Goal: Information Seeking & Learning: Understand process/instructions

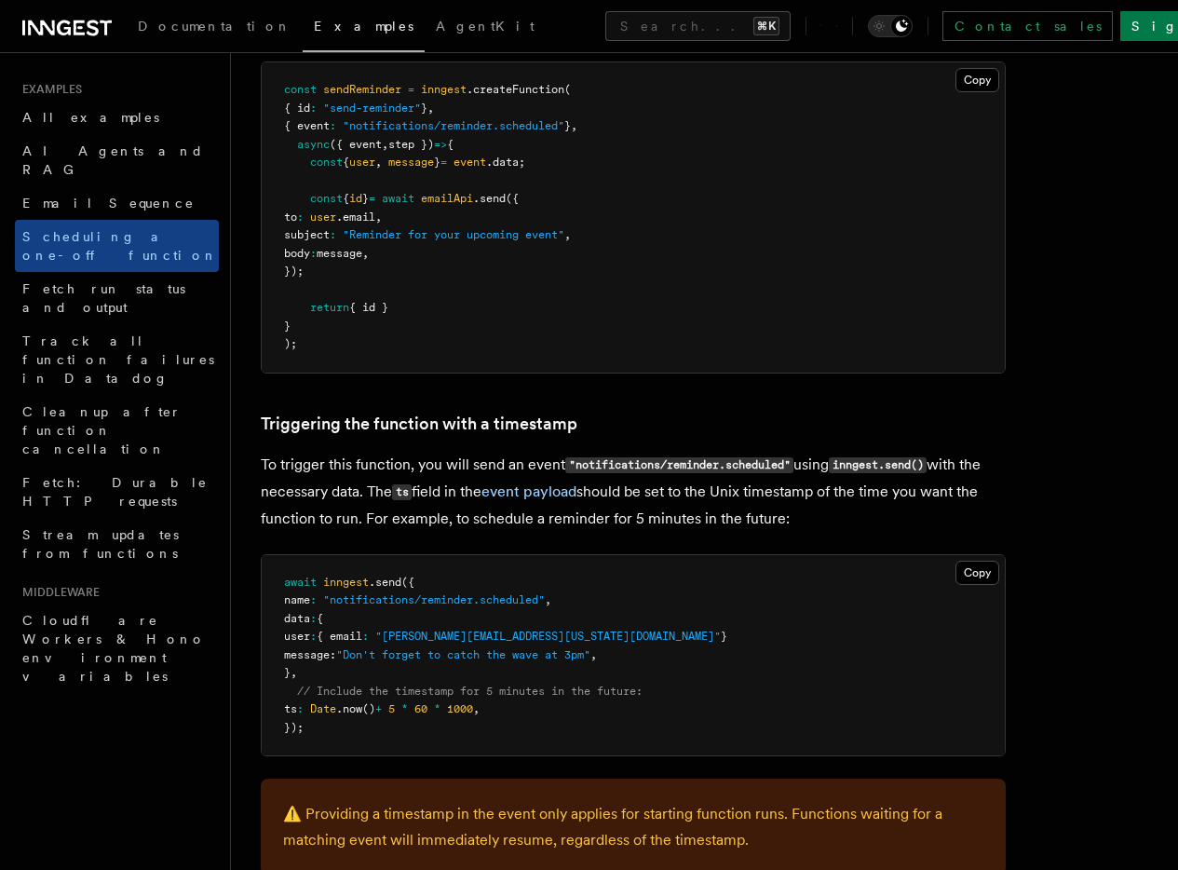
drag, startPoint x: 315, startPoint y: 462, endPoint x: 430, endPoint y: 455, distance: 115.6
click at [430, 455] on p "To trigger this function, you will send an event "notifications/reminder.schedu…" at bounding box center [633, 492] width 745 height 80
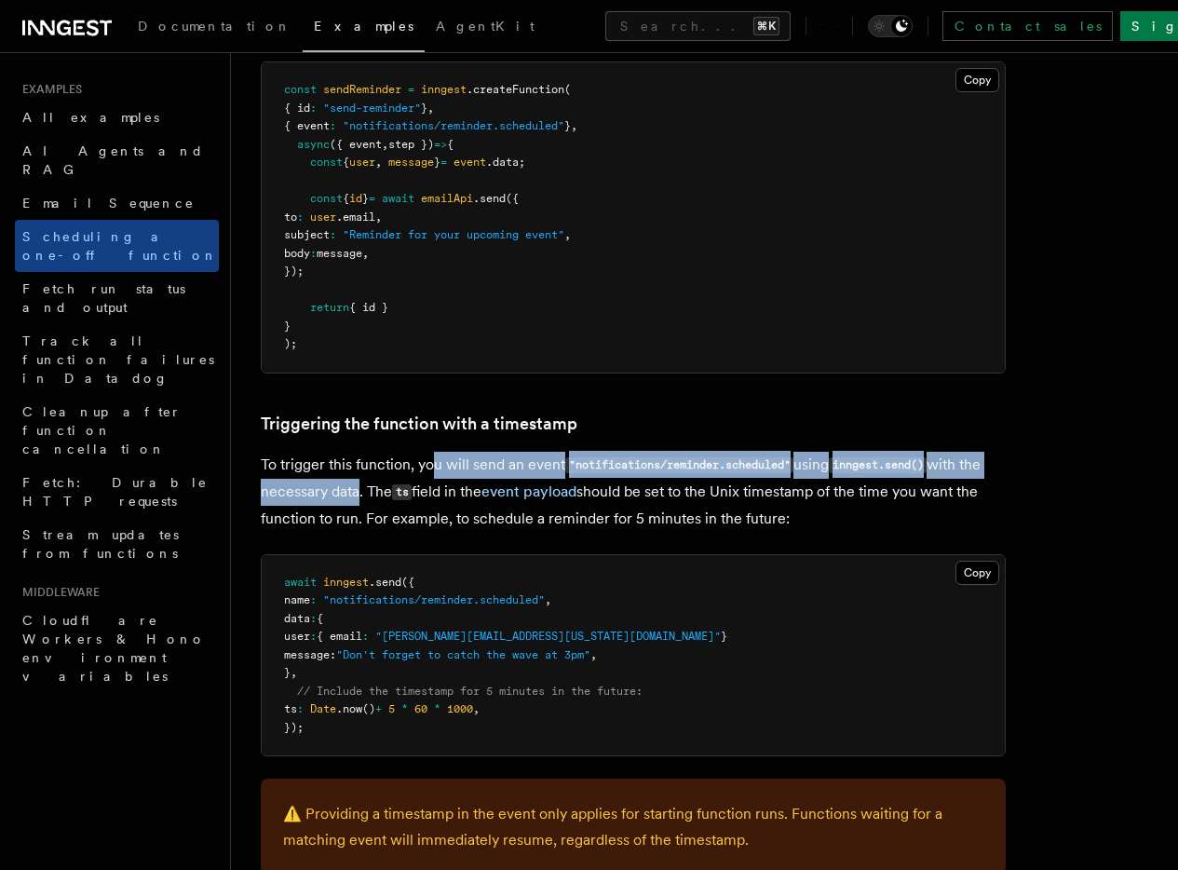
drag, startPoint x: 432, startPoint y: 461, endPoint x: 517, endPoint y: 495, distance: 91.5
click at [517, 495] on p "To trigger this function, you will send an event "notifications/reminder.schedu…" at bounding box center [633, 492] width 745 height 80
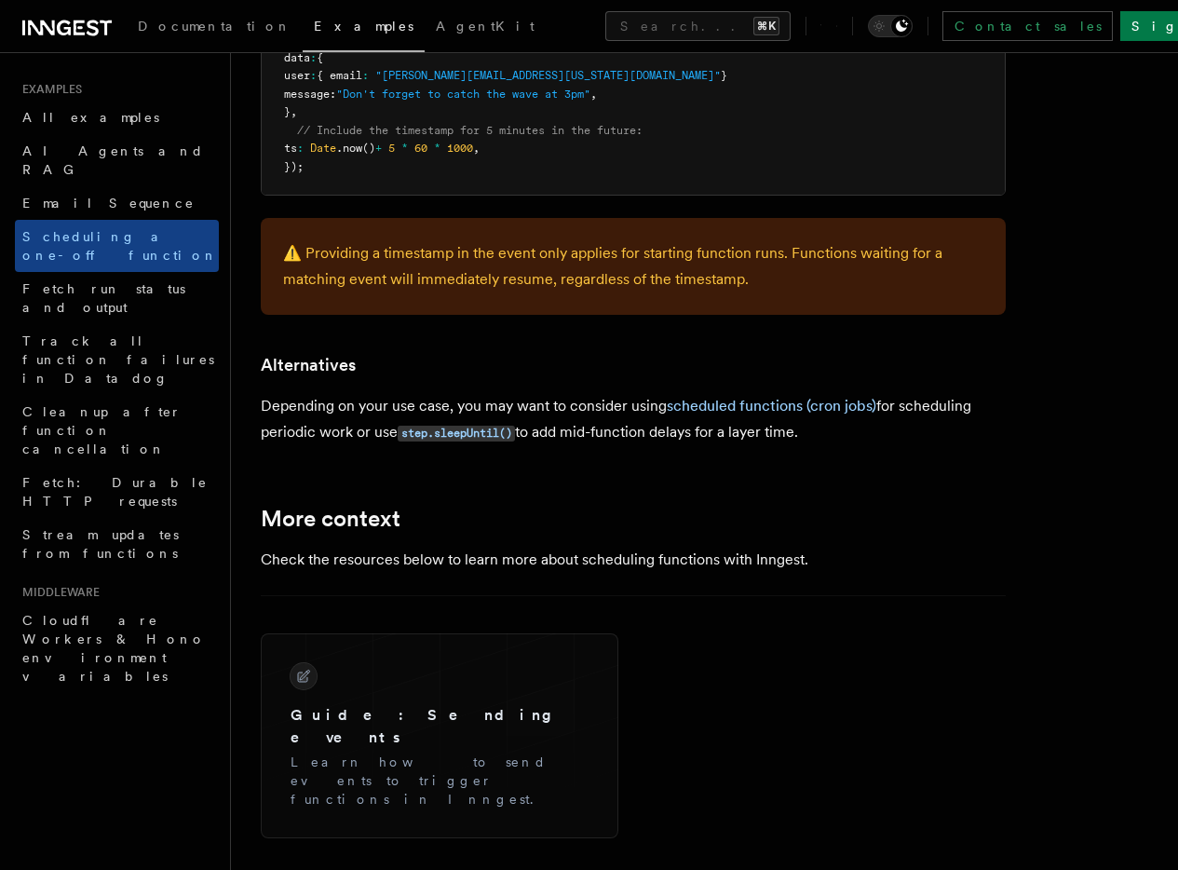
scroll to position [1450, 0]
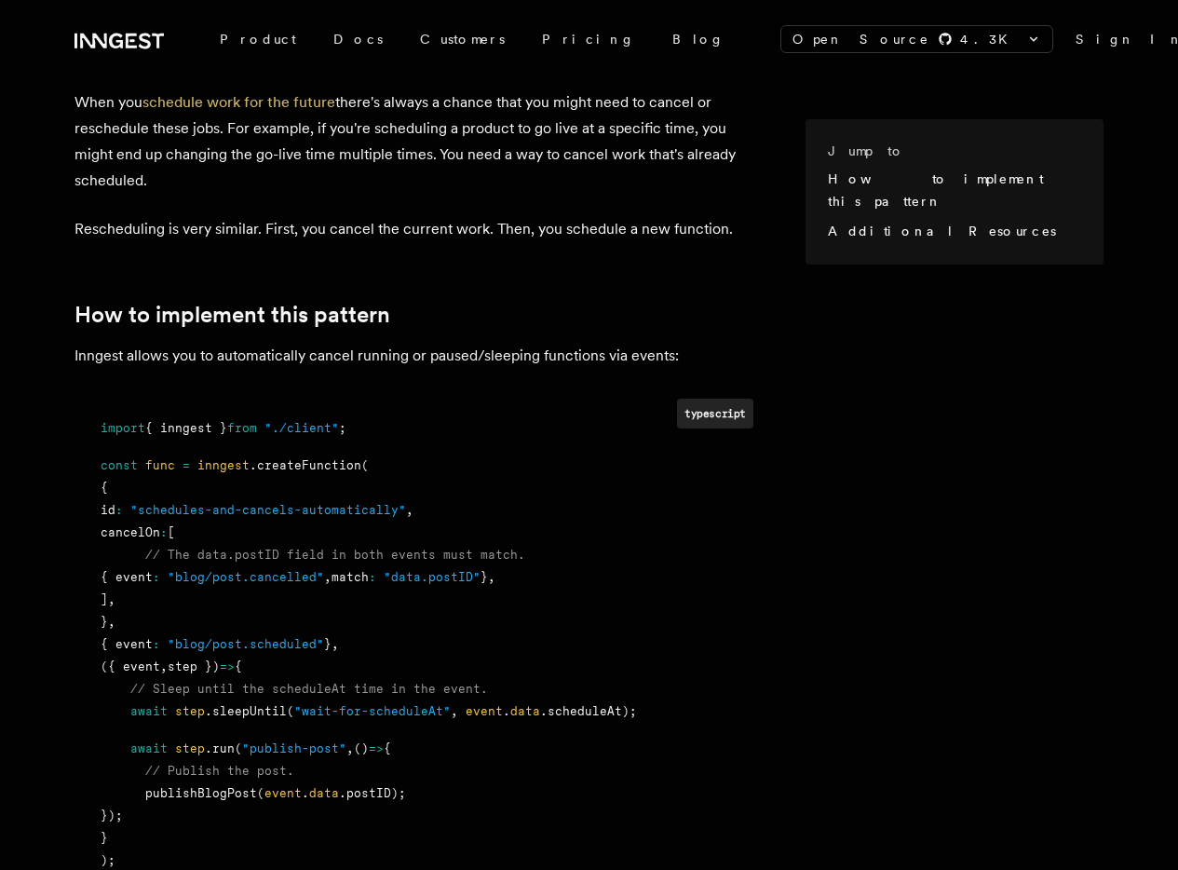
scroll to position [314, 0]
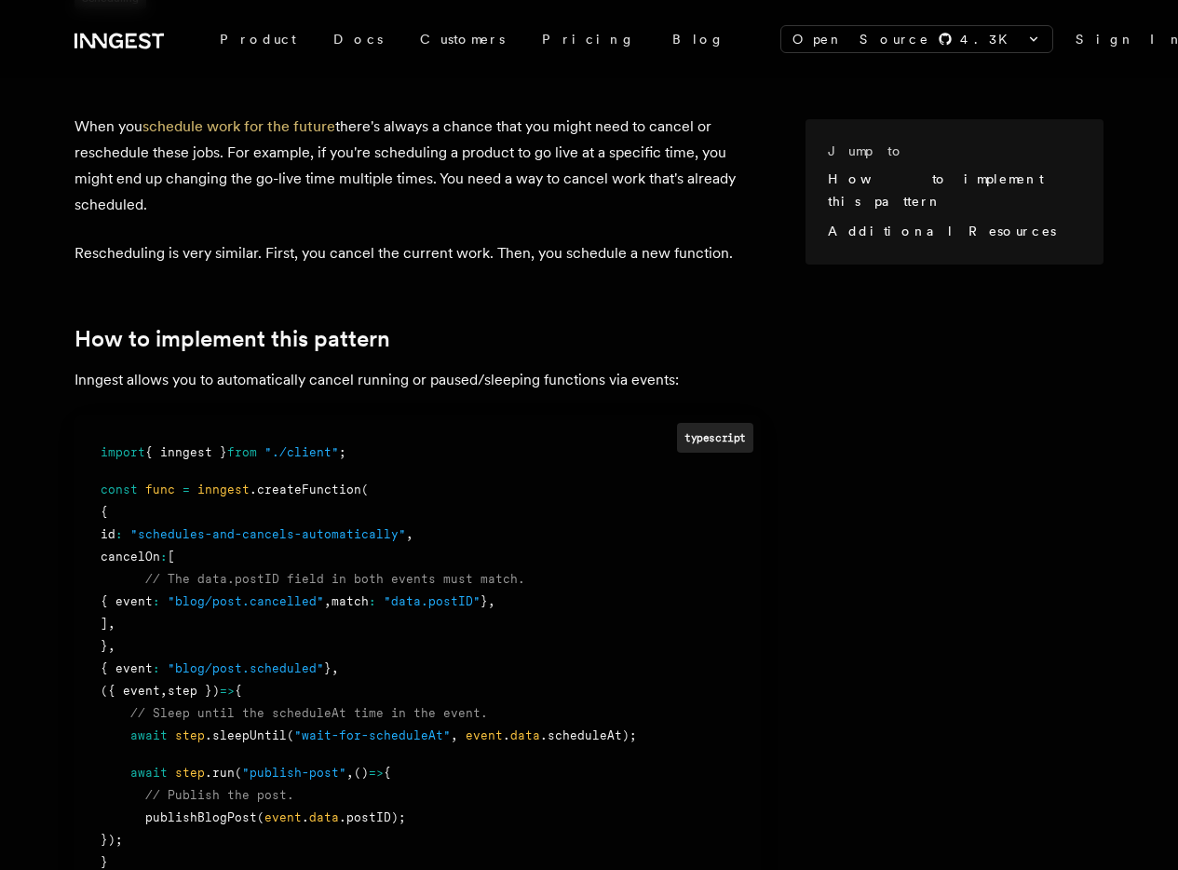
drag, startPoint x: 168, startPoint y: 159, endPoint x: 375, endPoint y: 155, distance: 207.7
click at [375, 155] on p "When you schedule work for the future there's always a chance that you might ne…" at bounding box center [417, 166] width 686 height 104
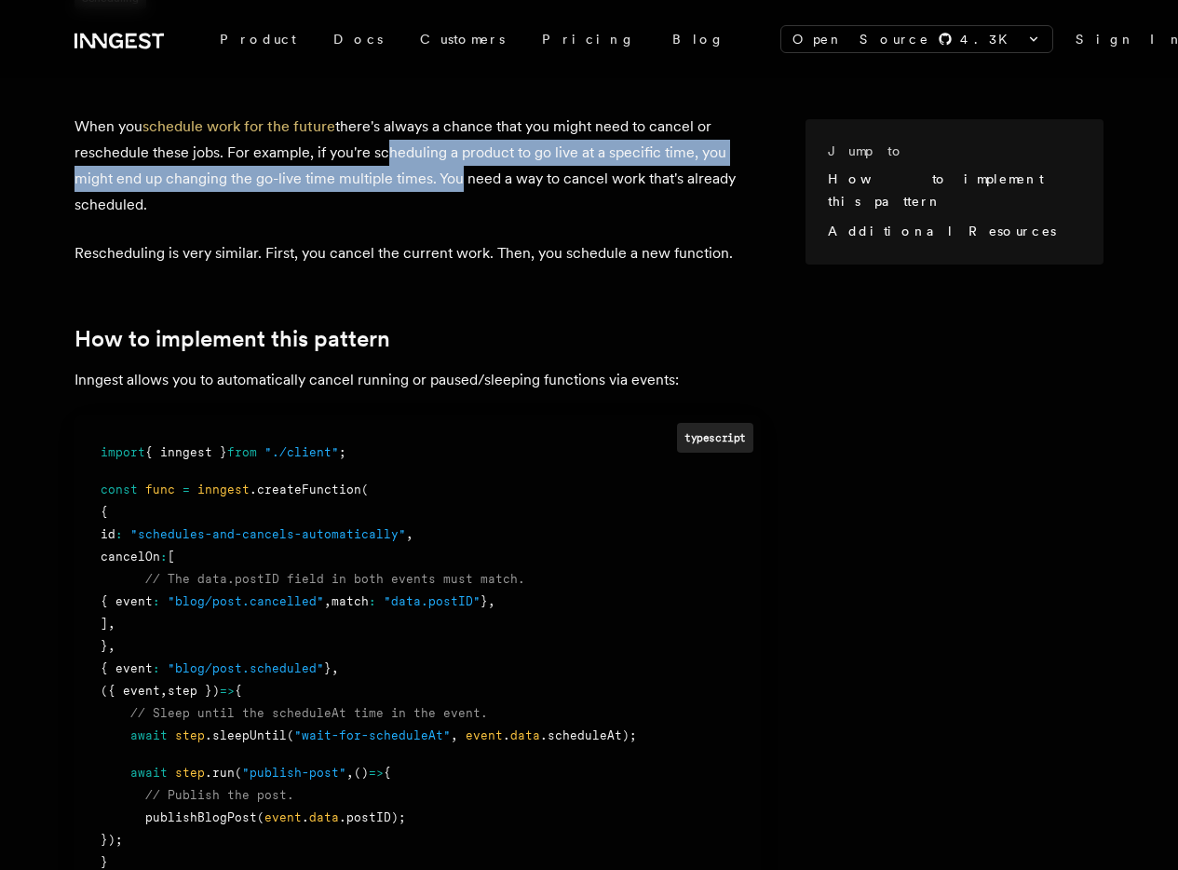
drag, startPoint x: 375, startPoint y: 155, endPoint x: 413, endPoint y: 184, distance: 47.9
click at [413, 184] on p "When you schedule work for the future there's always a chance that you might ne…" at bounding box center [417, 166] width 686 height 104
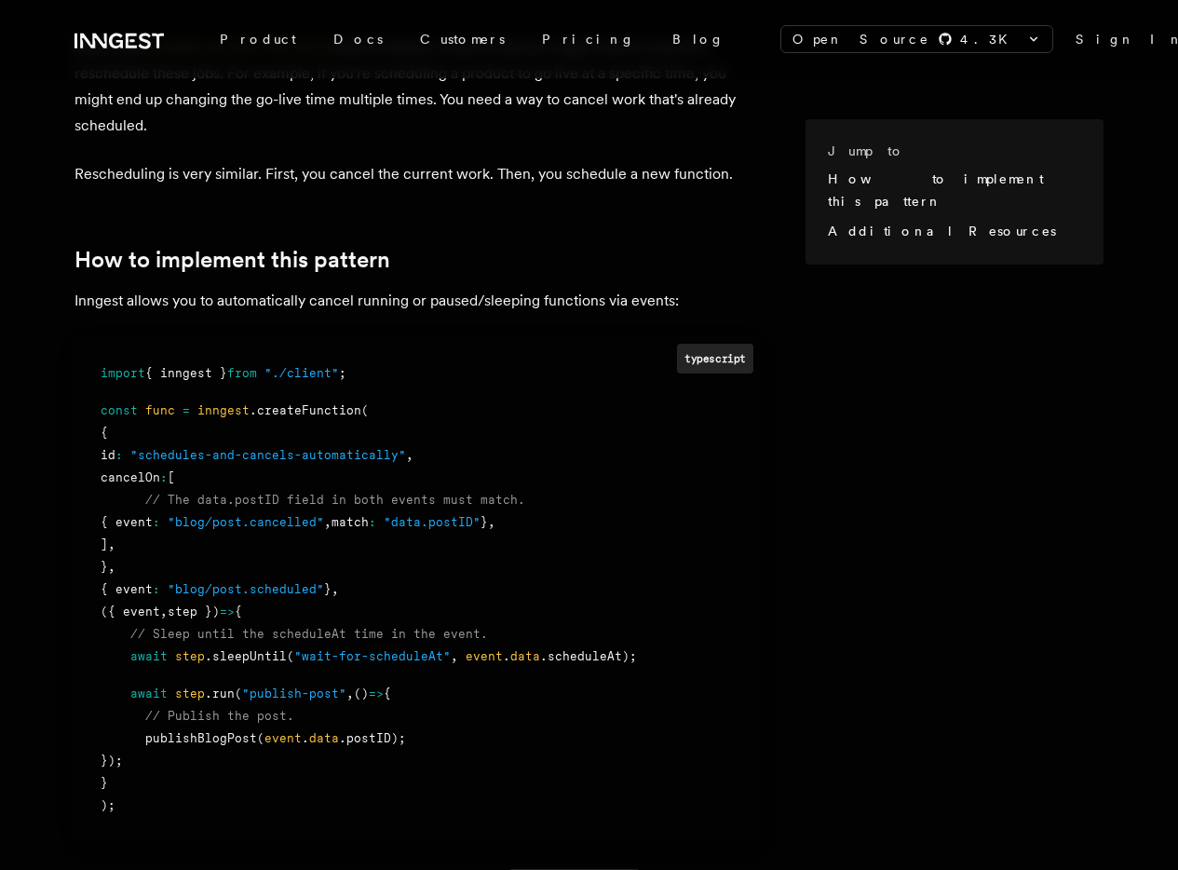
scroll to position [442, 0]
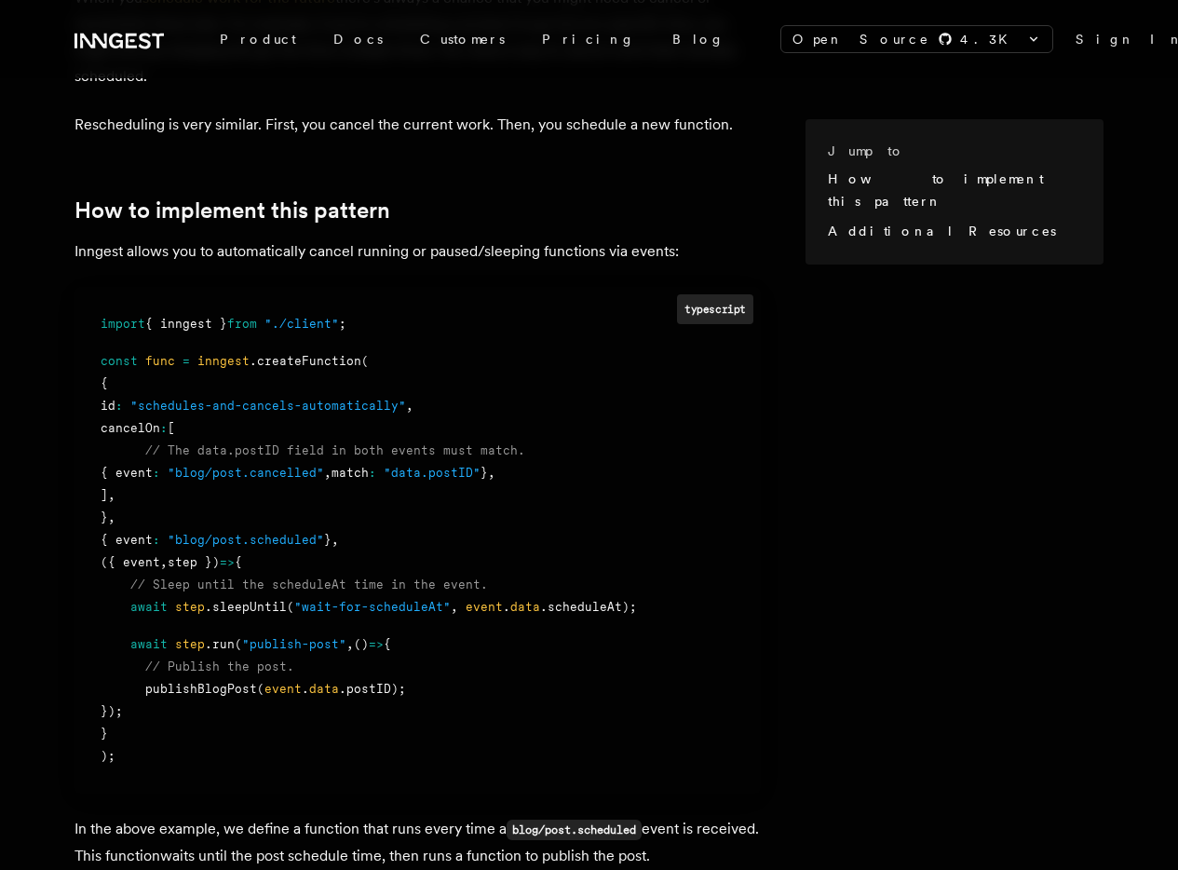
click at [241, 372] on div "{" at bounding box center [418, 383] width 634 height 22
click at [245, 398] on span ""schedules-and-cancels-automatically"" at bounding box center [268, 405] width 276 height 14
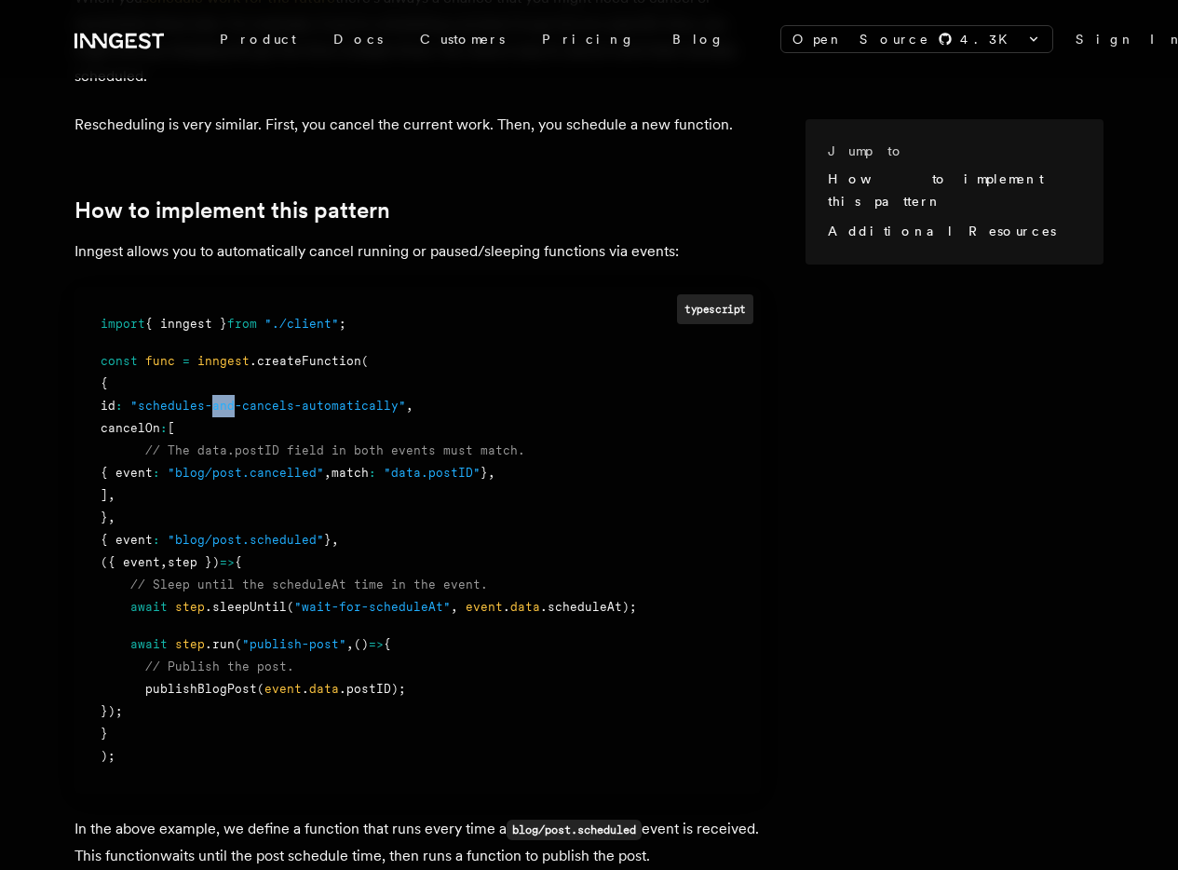
click at [245, 398] on span ""schedules-and-cancels-automatically"" at bounding box center [268, 405] width 276 height 14
click at [738, 112] on p "Rescheduling is very similar. First, you cancel the current work. Then, you sch…" at bounding box center [417, 125] width 686 height 26
click at [689, 112] on p "Rescheduling is very similar. First, you cancel the current work. Then, you sch…" at bounding box center [417, 125] width 686 height 26
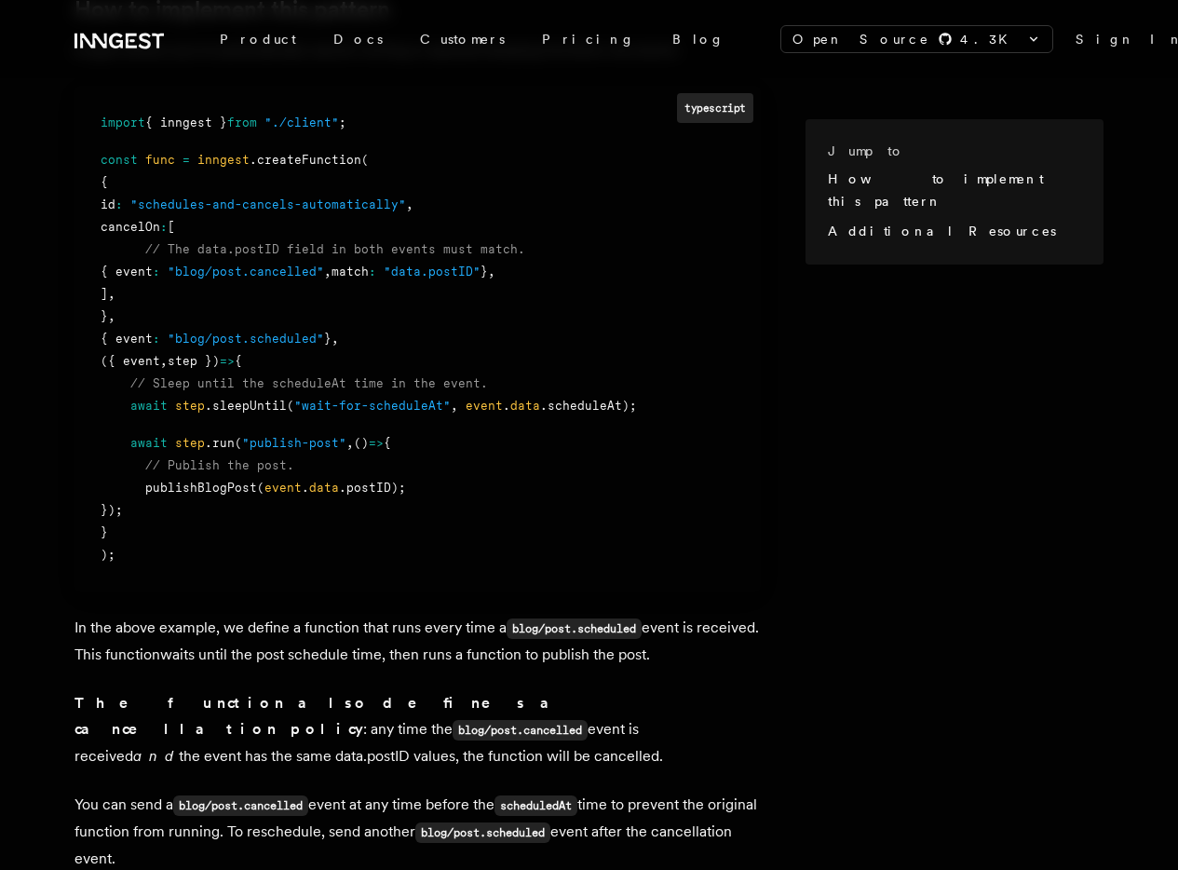
scroll to position [631, 0]
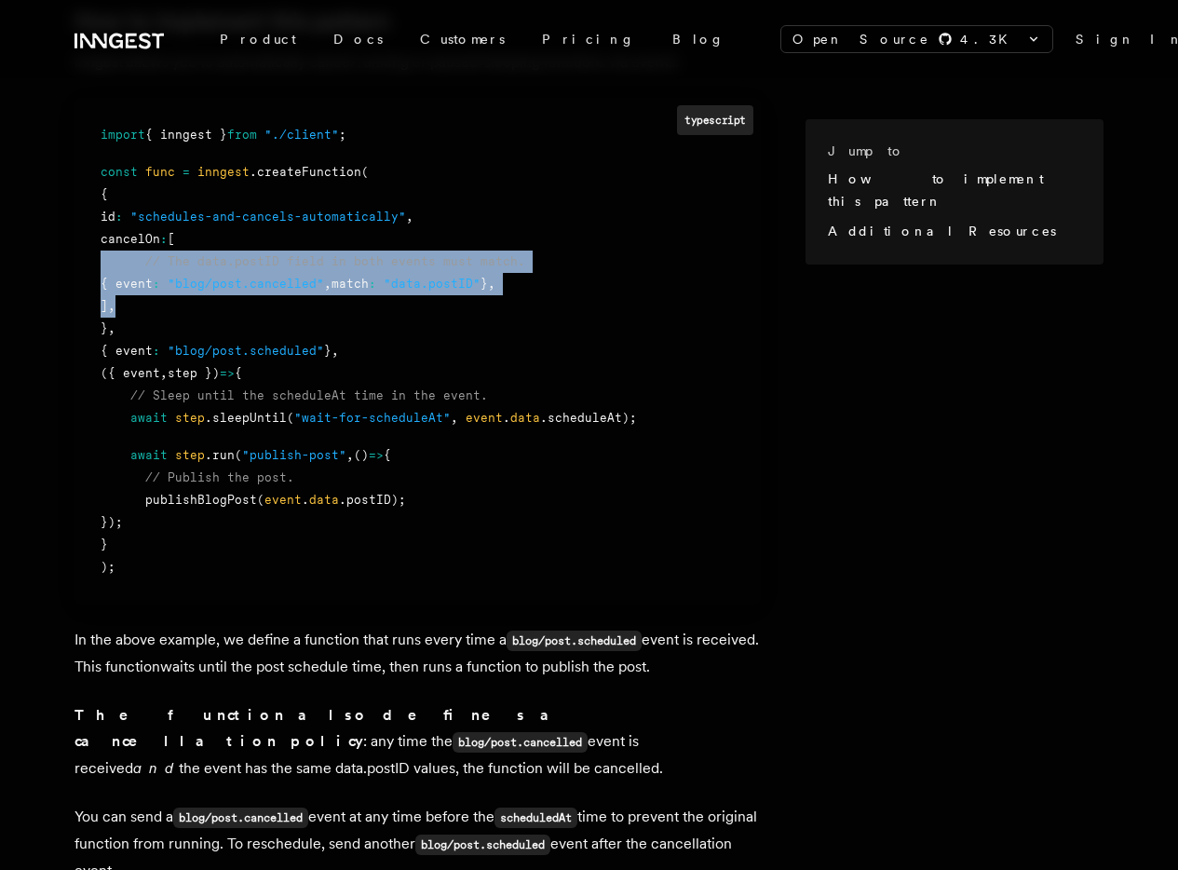
drag, startPoint x: 161, startPoint y: 240, endPoint x: 488, endPoint y: 279, distance: 329.1
click at [488, 279] on pre "typescript import { inngest } from "./client" ; const func = inngest .createFun…" at bounding box center [417, 351] width 686 height 506
click at [488, 295] on div "] ," at bounding box center [418, 306] width 634 height 22
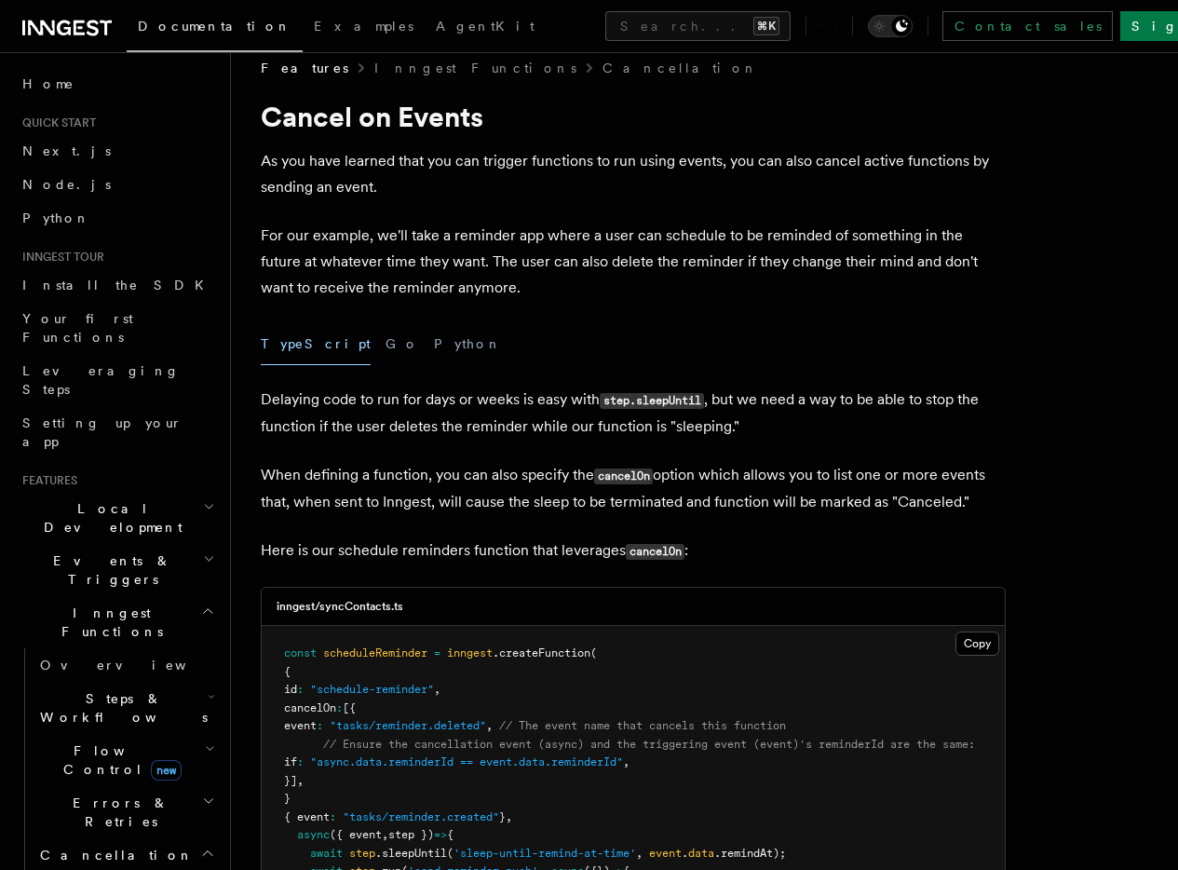
scroll to position [257, 0]
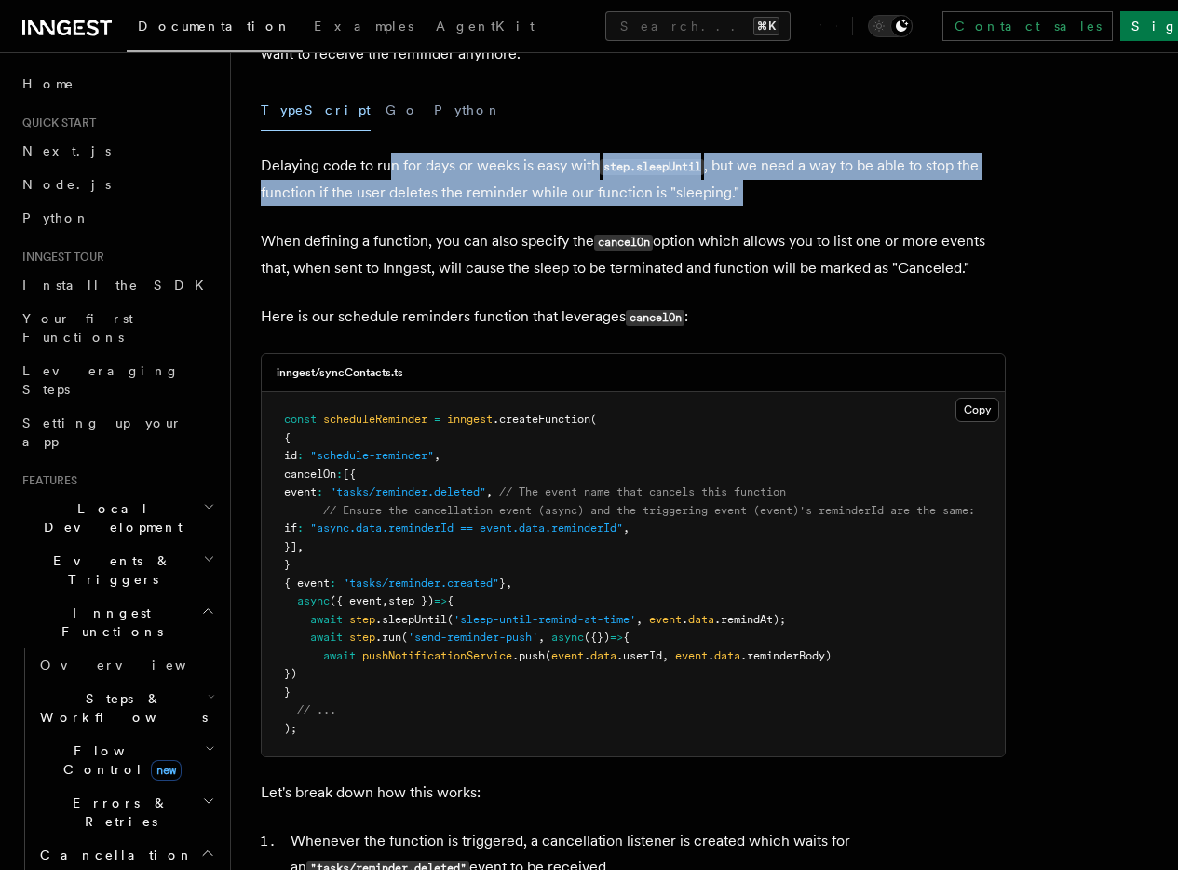
drag, startPoint x: 393, startPoint y: 169, endPoint x: 458, endPoint y: 223, distance: 84.6
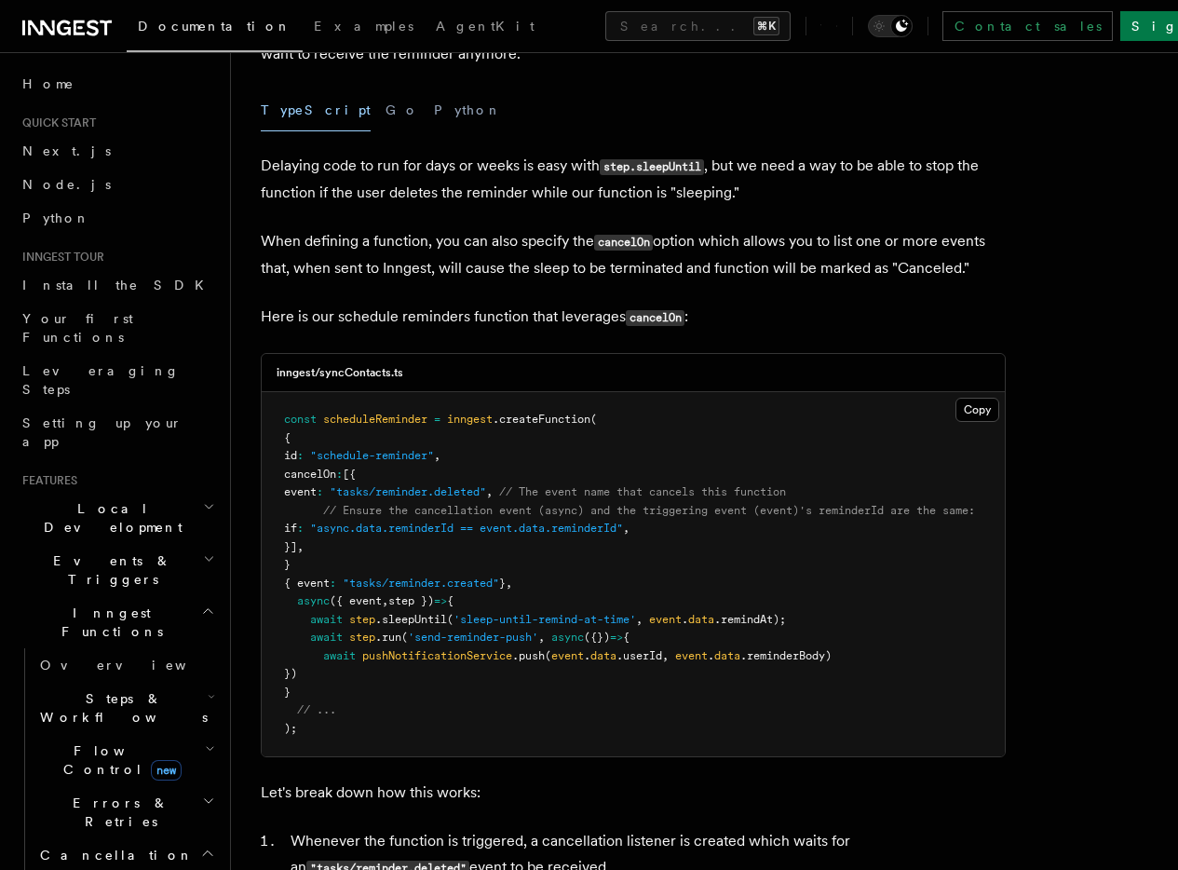
click at [857, 517] on span "// Ensure the cancellation event (async) and the triggering event (event)'s rem…" at bounding box center [649, 510] width 652 height 13
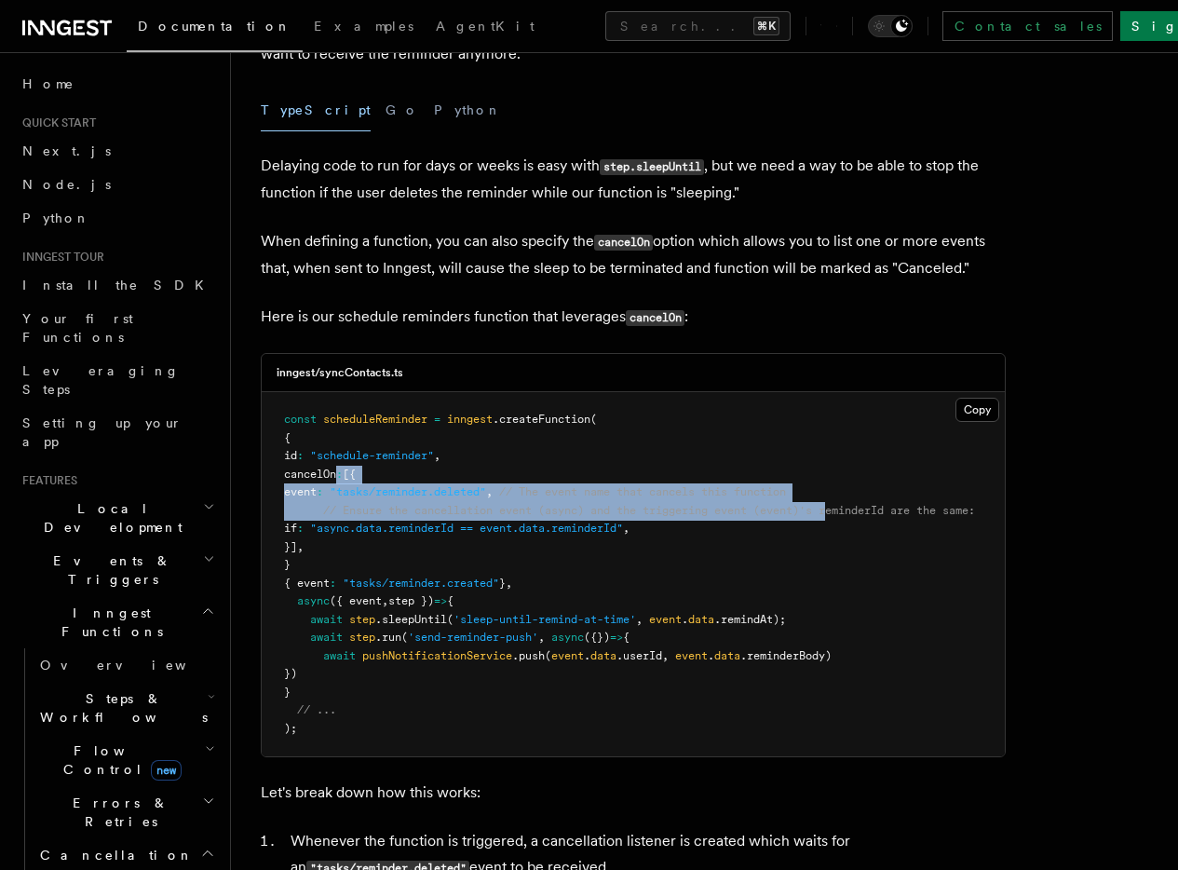
scroll to position [0, 0]
drag, startPoint x: 841, startPoint y: 538, endPoint x: 244, endPoint y: 510, distance: 597.5
click at [387, 498] on span ""tasks/reminder.deleted"" at bounding box center [408, 491] width 156 height 13
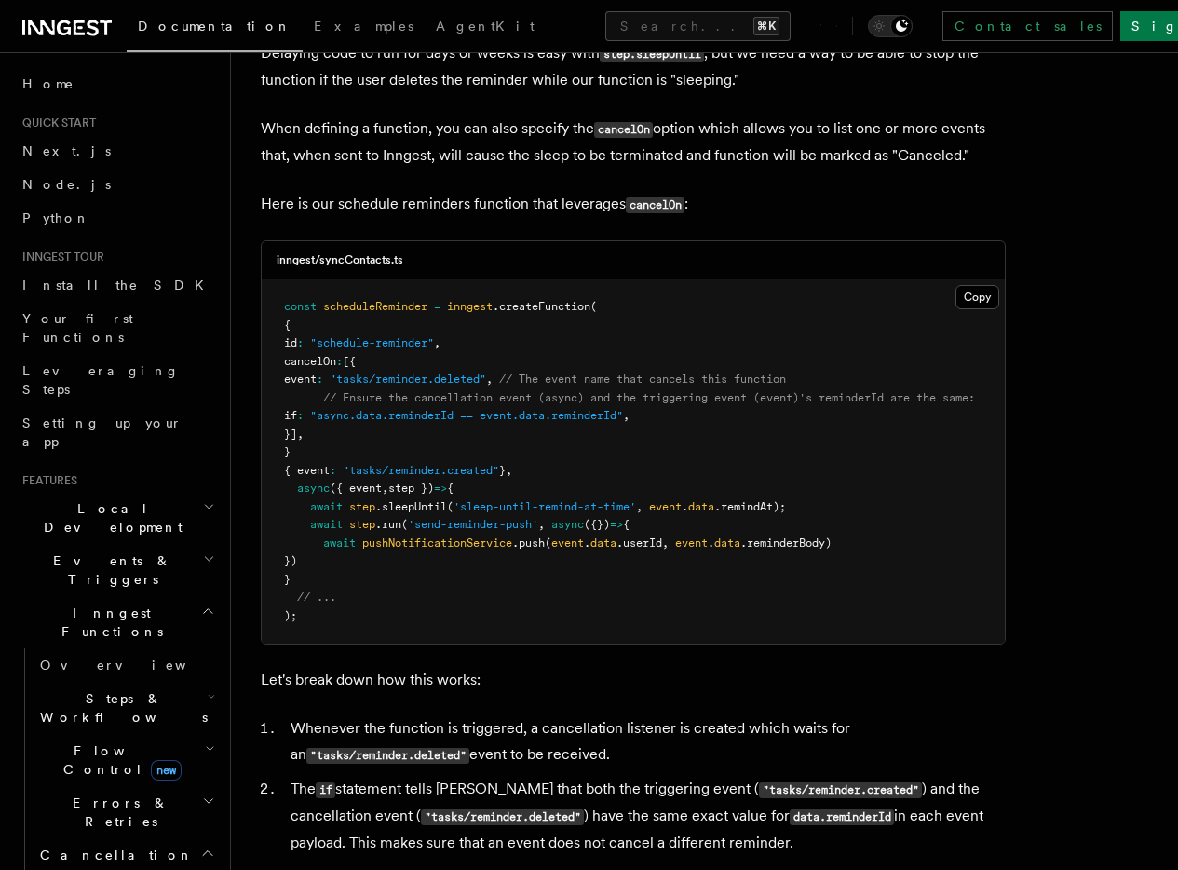
scroll to position [478, 0]
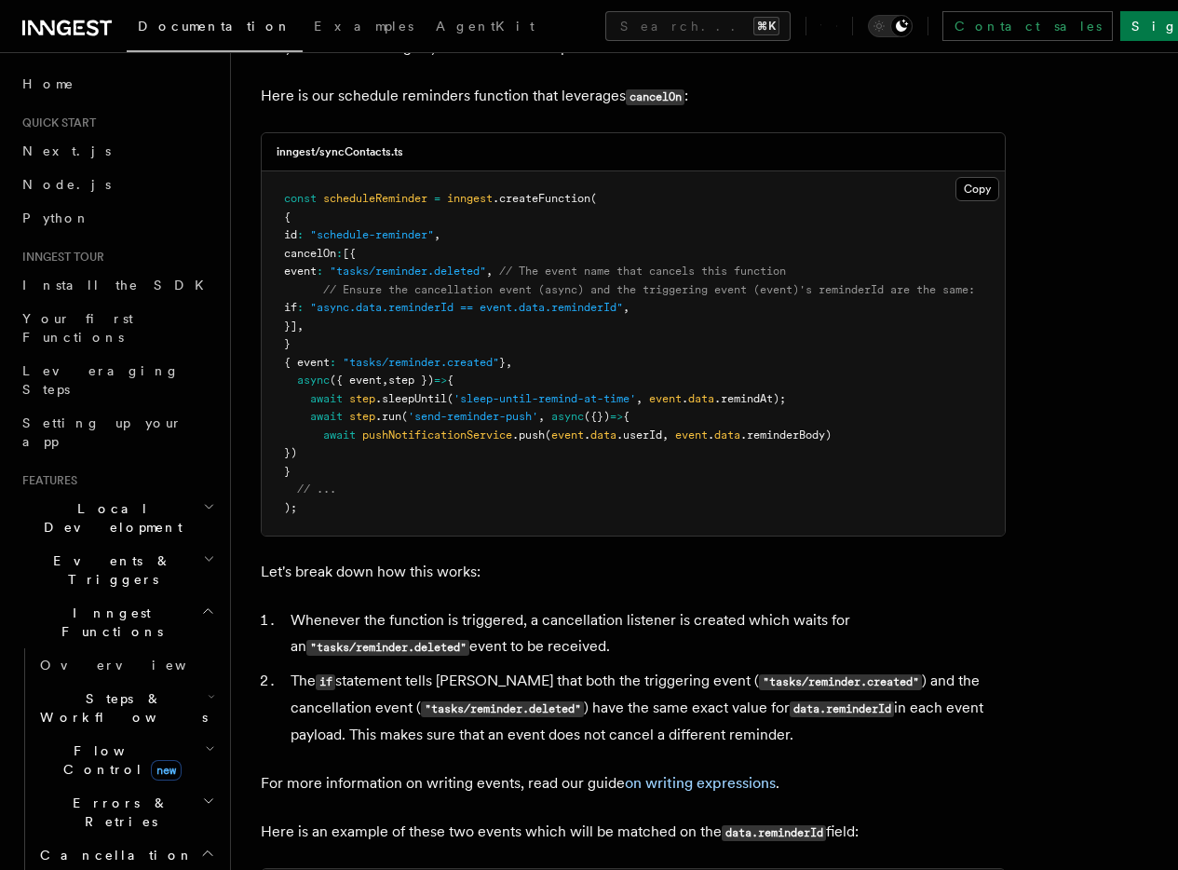
drag, startPoint x: 283, startPoint y: 642, endPoint x: 772, endPoint y: 673, distance: 489.8
click at [772, 673] on article "Features Inngest Functions Cancellation Cancel on Events As you have learned th…" at bounding box center [704, 725] width 887 height 2243
click at [772, 660] on li "Whenever the function is triggered, a cancellation listener is created which wa…" at bounding box center [645, 633] width 721 height 53
drag, startPoint x: 438, startPoint y: 718, endPoint x: 620, endPoint y: 723, distance: 182.6
click at [620, 723] on li "The if statement tells Inngest that both the triggering event ( "tasks/reminder…" at bounding box center [645, 708] width 721 height 80
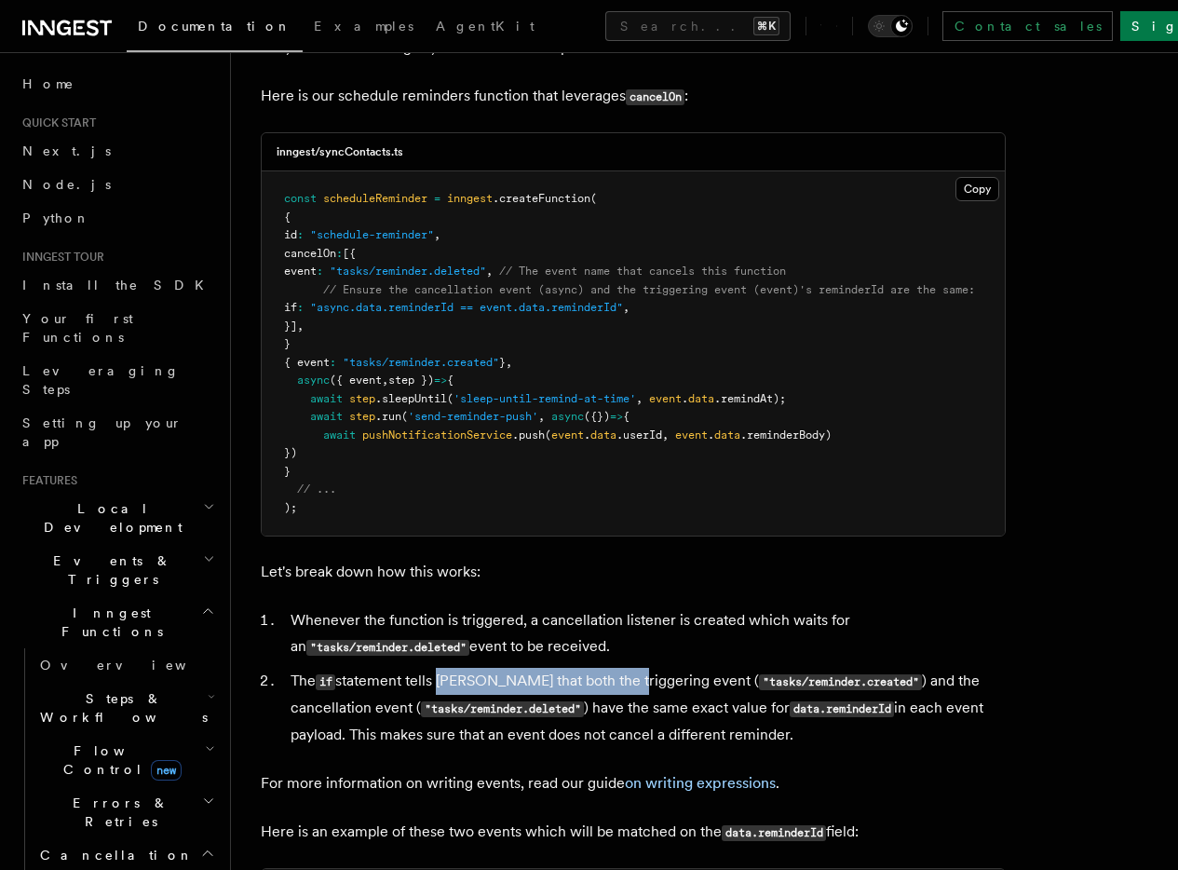
click at [620, 723] on li "The if statement tells Inngest that both the triggering event ( "tasks/reminder…" at bounding box center [645, 708] width 721 height 80
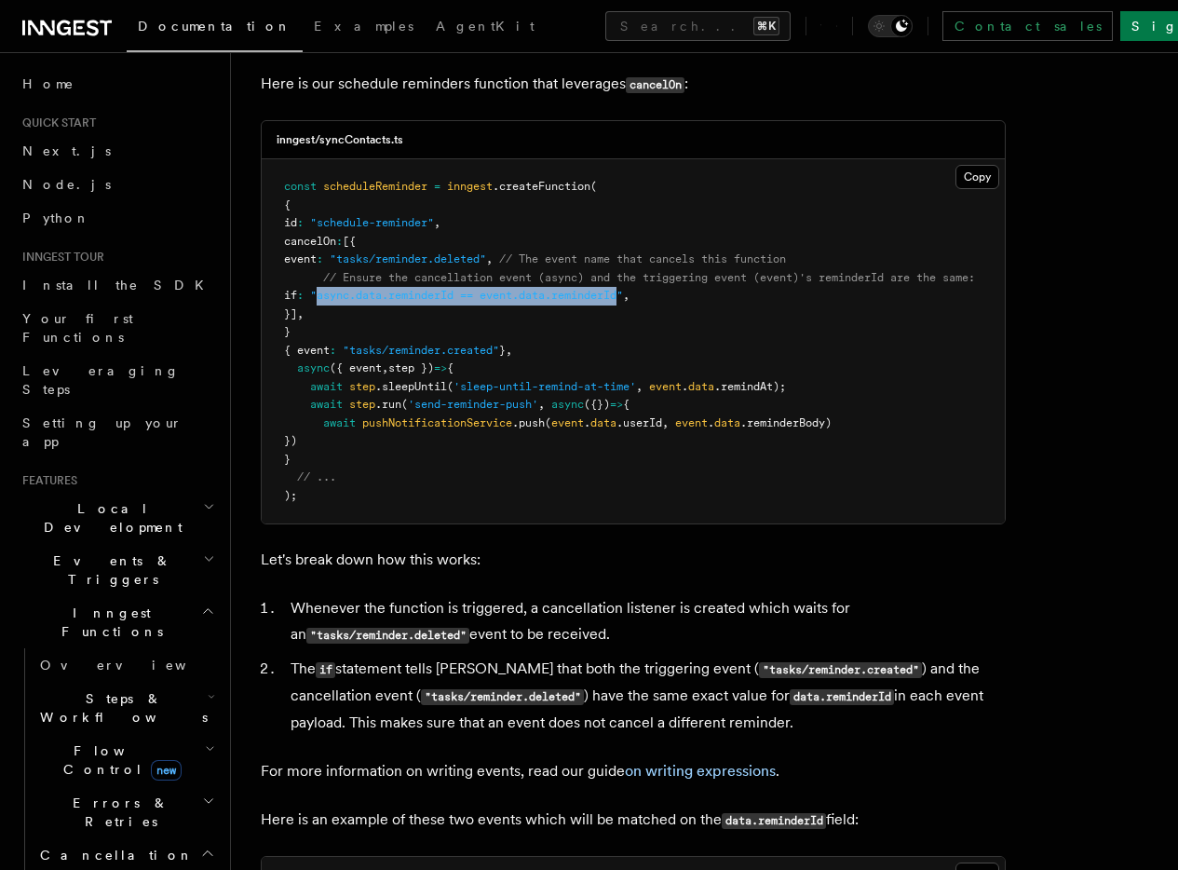
drag, startPoint x: 357, startPoint y: 320, endPoint x: 664, endPoint y: 320, distance: 307.2
click at [623, 302] on span ""async.data.reminderId == event.data.reminderId"" at bounding box center [466, 295] width 313 height 13
copy span "async.data.reminderId == event.data.reminderId"
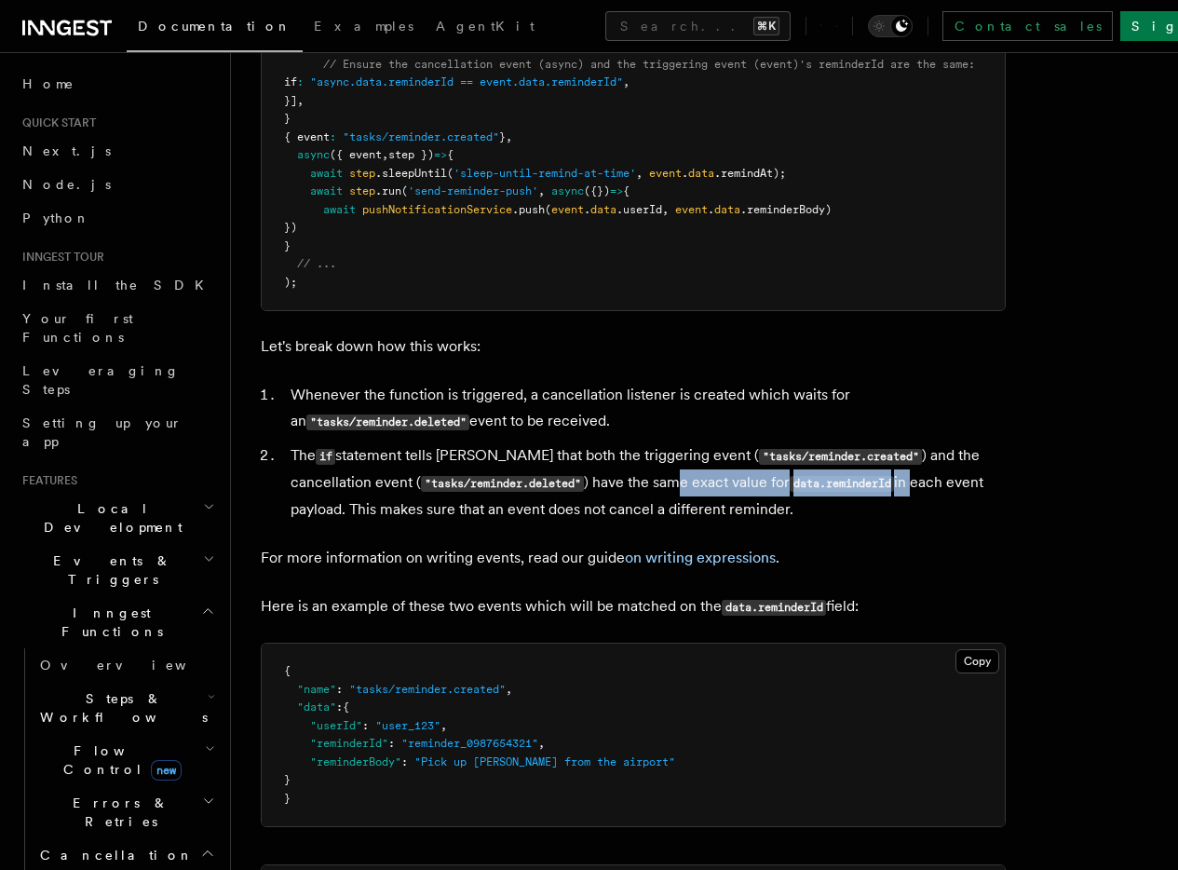
drag, startPoint x: 876, startPoint y: 521, endPoint x: 919, endPoint y: 535, distance: 45.0
click at [932, 522] on li "The if statement tells Inngest that both the triggering event ( "tasks/reminder…" at bounding box center [645, 482] width 721 height 80
click at [720, 574] on article "Features Inngest Functions Cancellation Cancel on Events As you have learned th…" at bounding box center [704, 500] width 887 height 2243
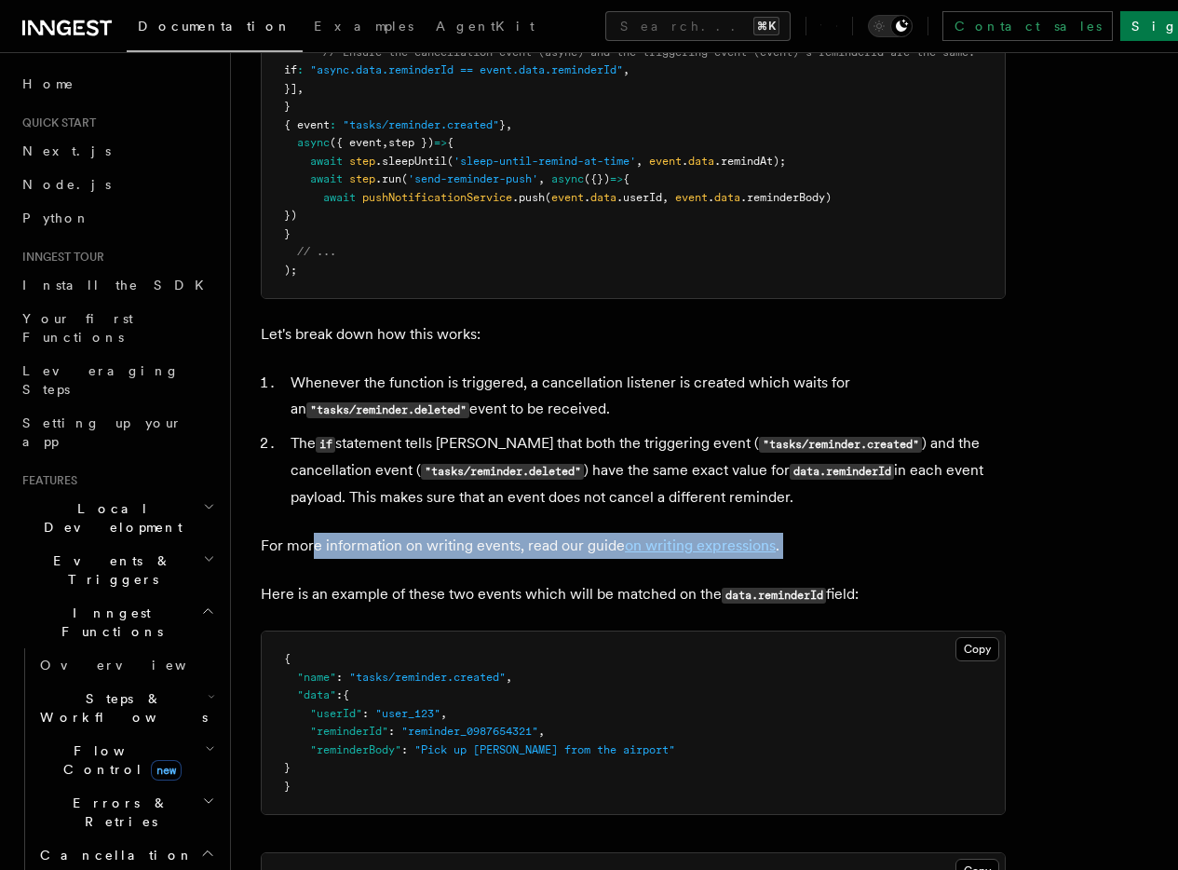
drag, startPoint x: 396, startPoint y: 588, endPoint x: 461, endPoint y: 620, distance: 72.5
click at [461, 620] on article "Features Inngest Functions Cancellation Cancel on Events As you have learned th…" at bounding box center [704, 488] width 887 height 2243
click at [461, 608] on p "Here is an example of these two events which will be matched on the data.remind…" at bounding box center [633, 594] width 745 height 27
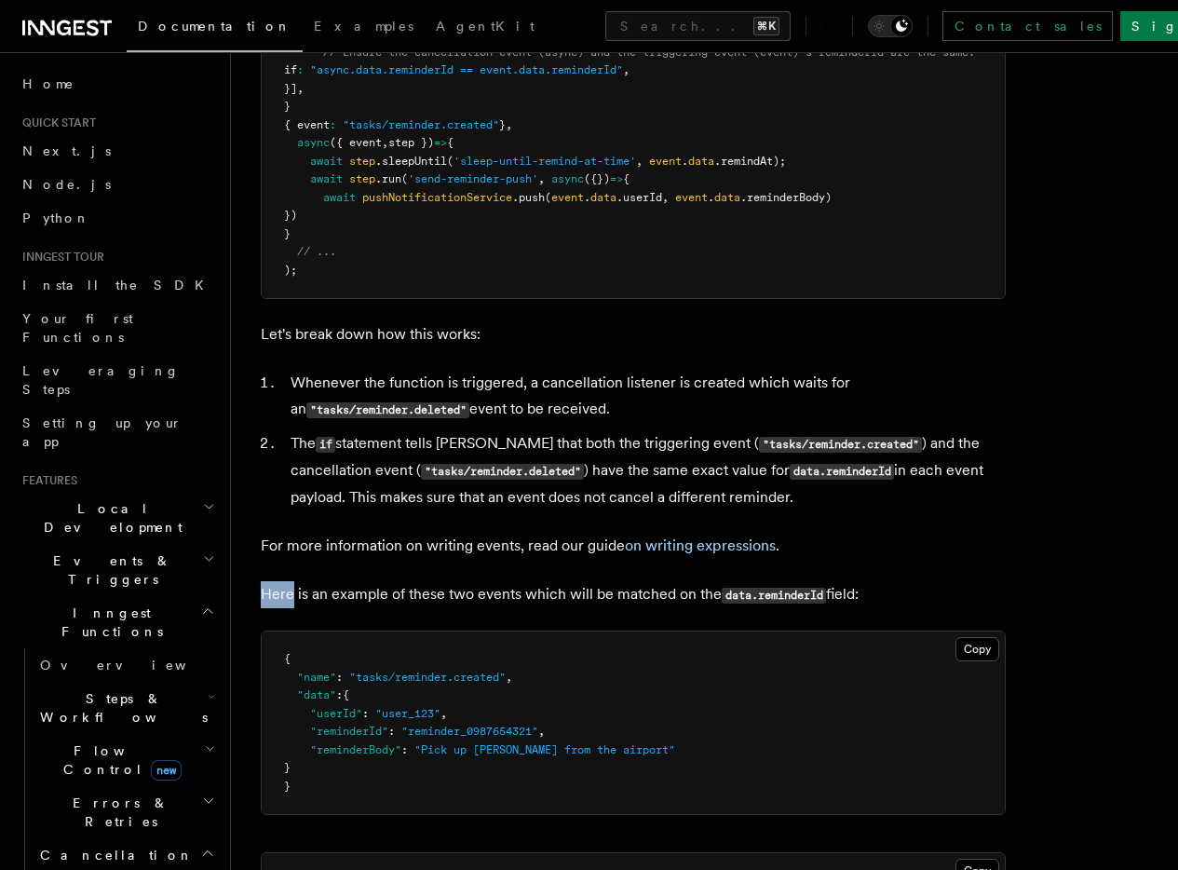
click at [461, 608] on p "Here is an example of these two events which will be matched on the data.remind…" at bounding box center [633, 594] width 745 height 27
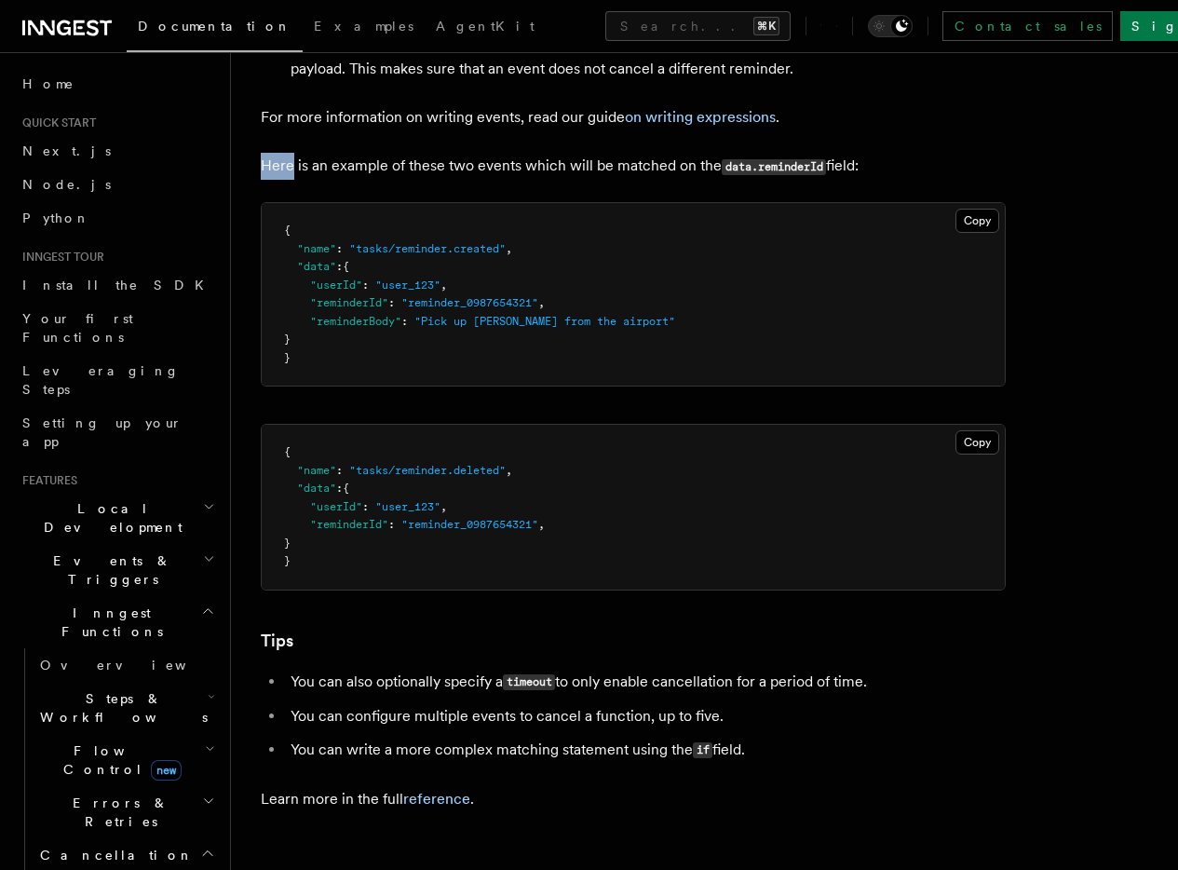
scroll to position [1132, 0]
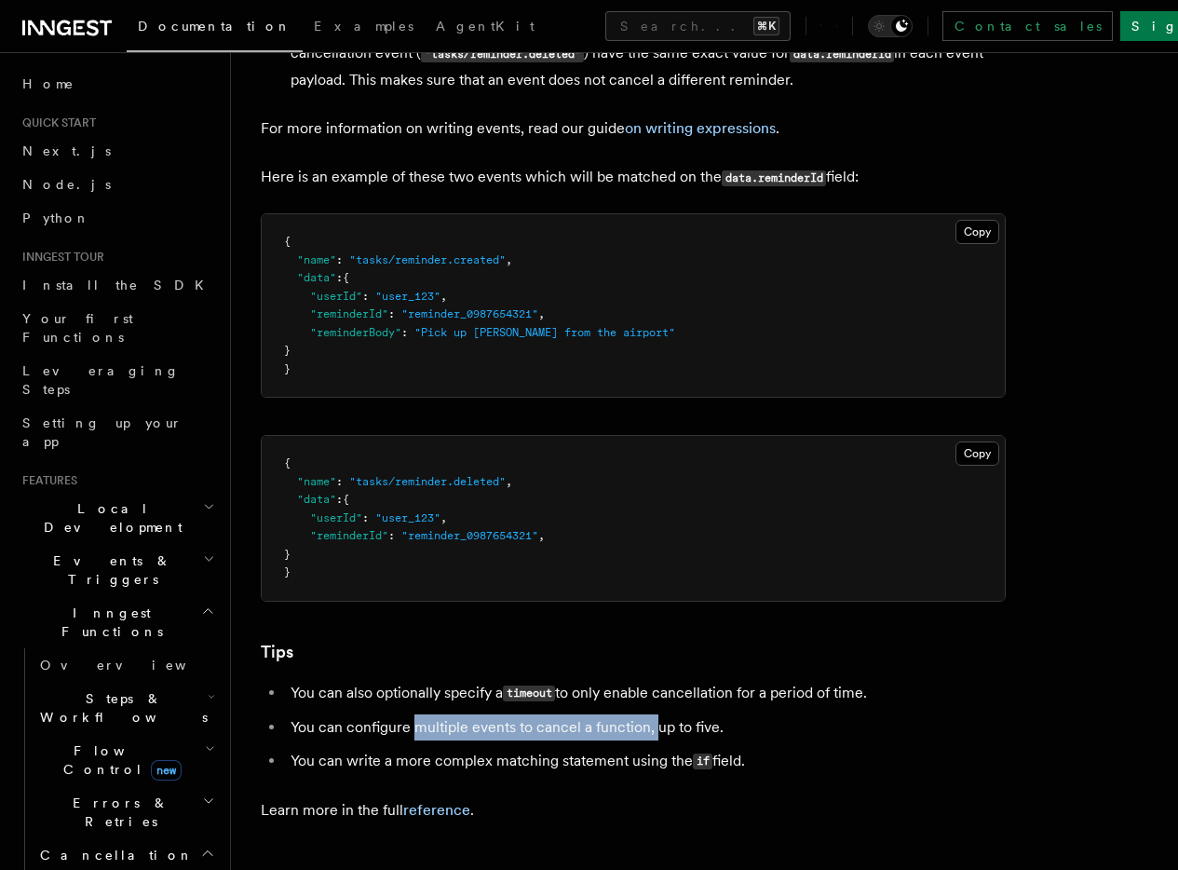
drag, startPoint x: 418, startPoint y: 573, endPoint x: 658, endPoint y: 575, distance: 240.2
click at [658, 714] on li "You can configure multiple events to cancel a function, up to five." at bounding box center [645, 727] width 721 height 26
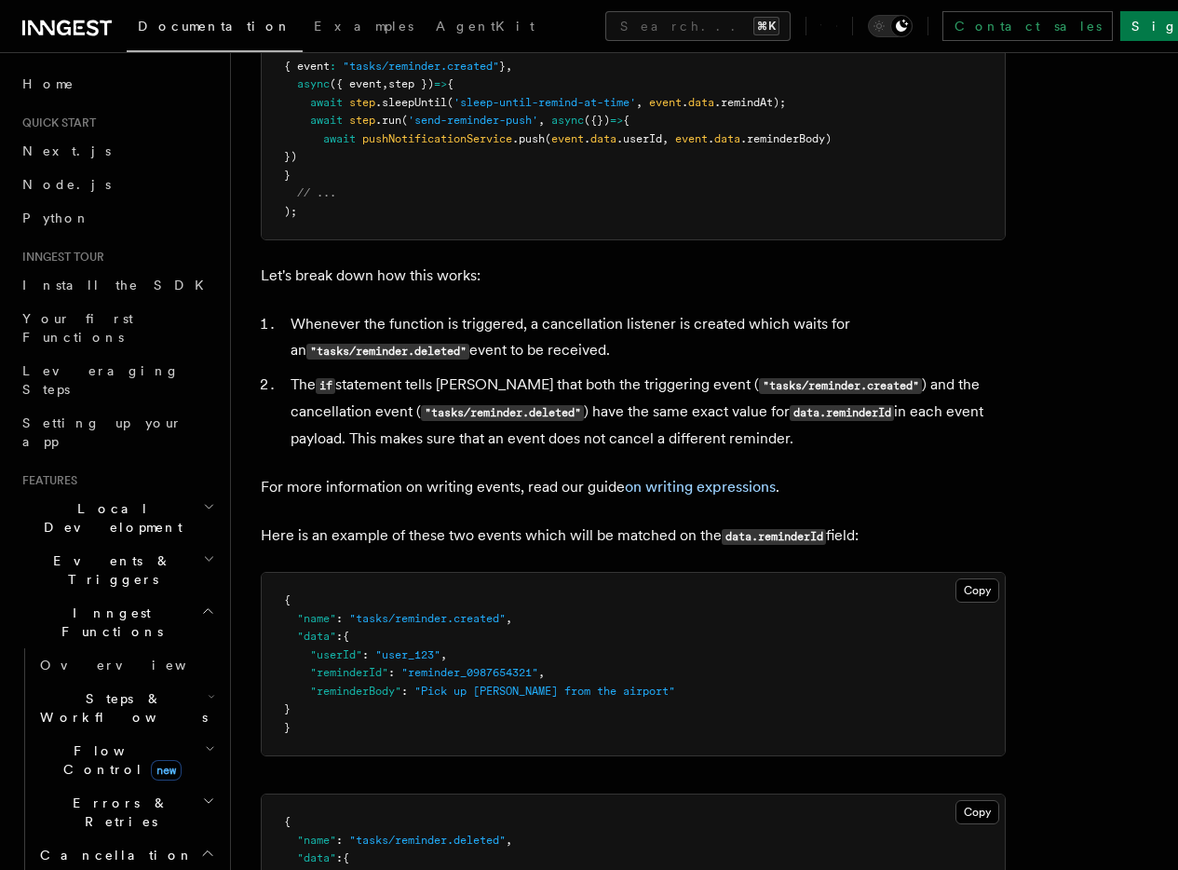
scroll to position [1250, 0]
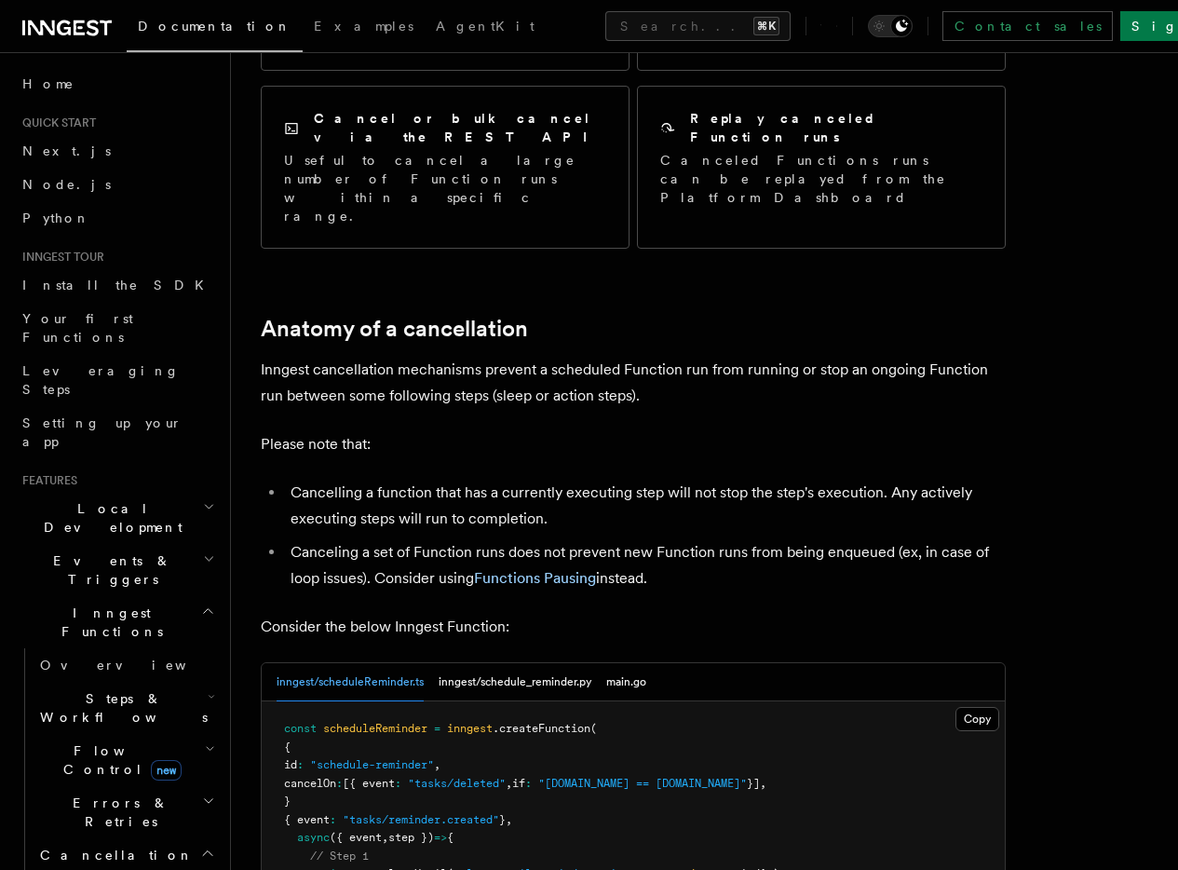
scroll to position [563, 0]
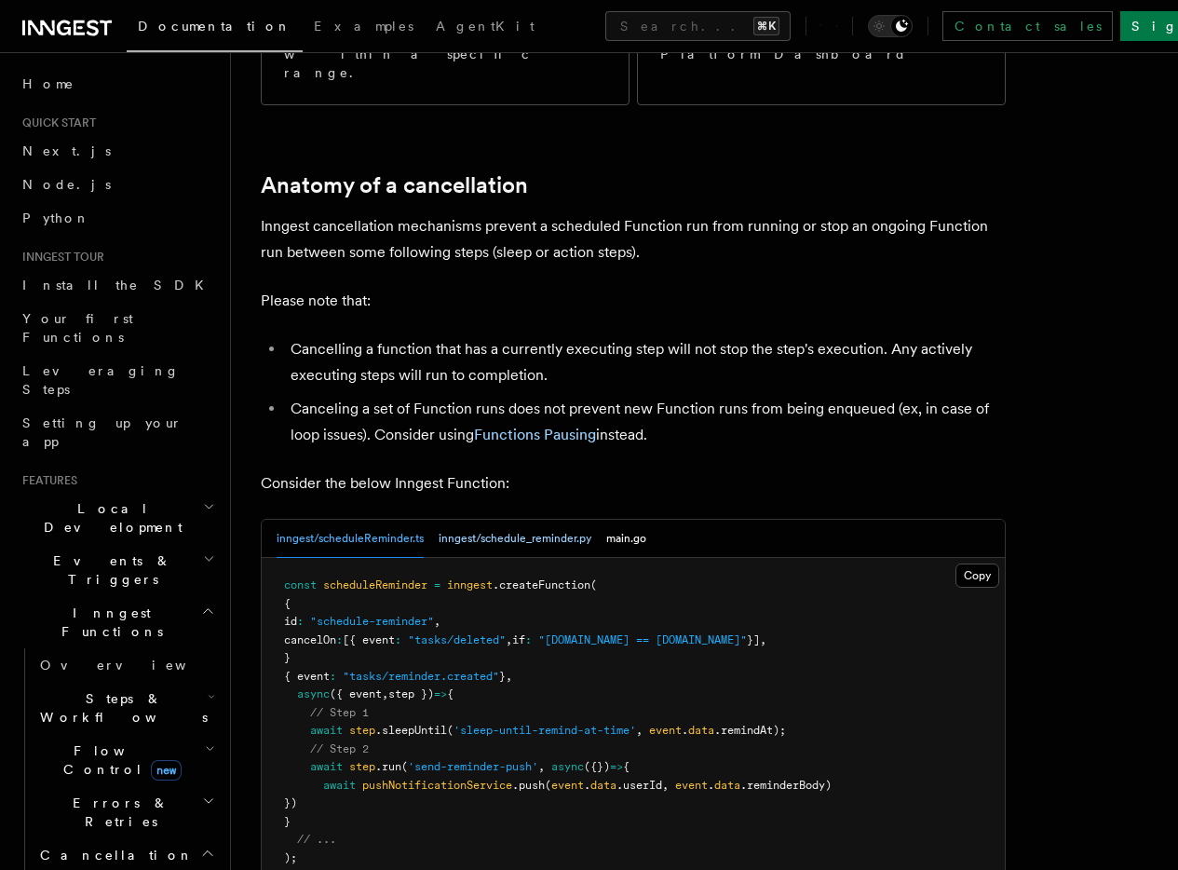
click at [473, 520] on button "inngest/schedule_reminder.py" at bounding box center [515, 539] width 153 height 38
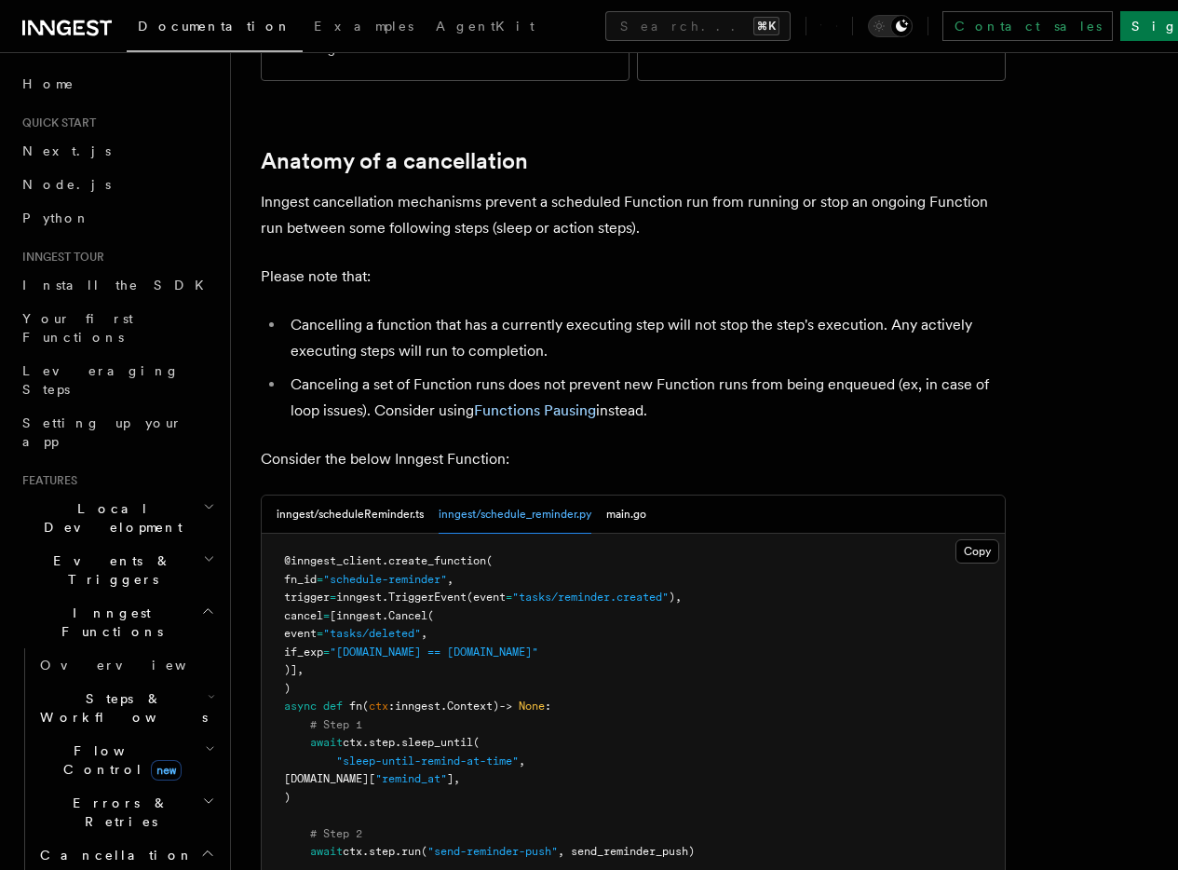
scroll to position [600, 0]
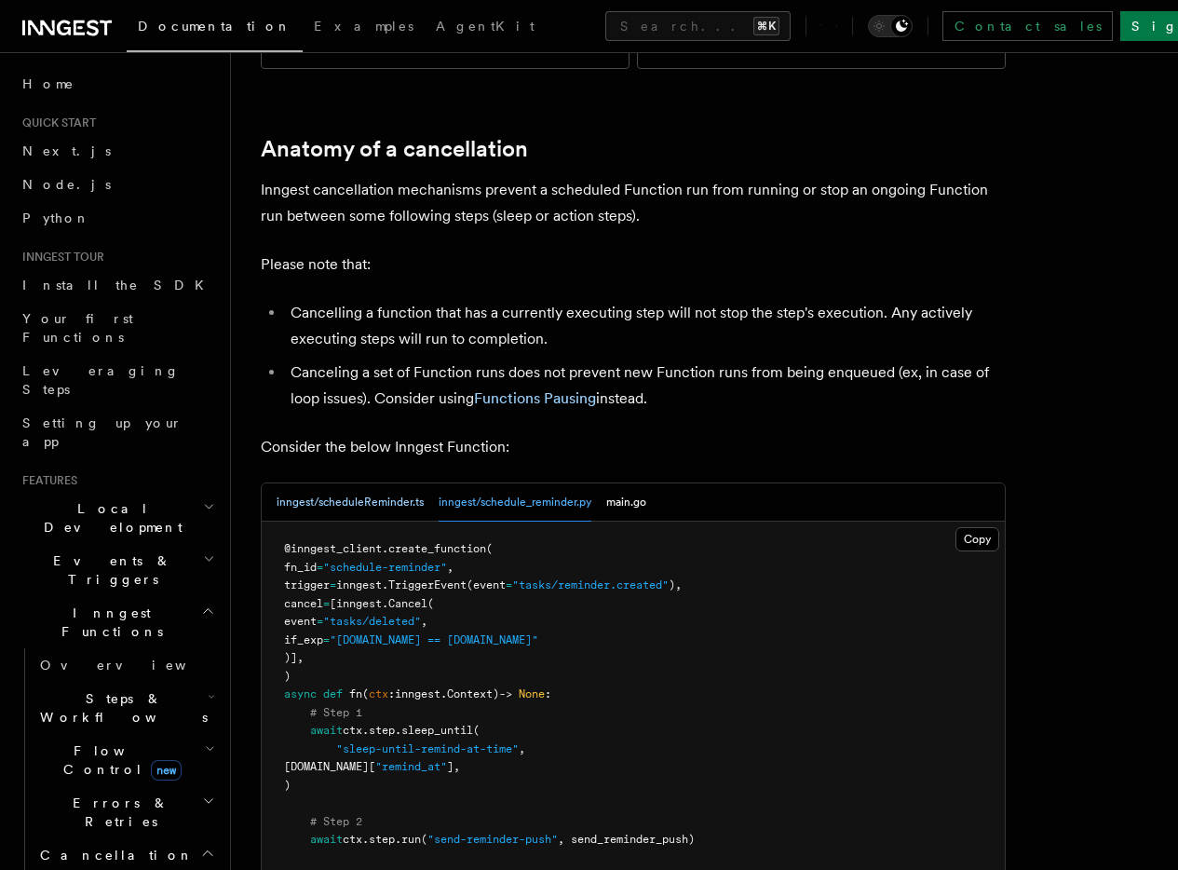
click at [385, 483] on button "inngest/scheduleReminder.ts" at bounding box center [350, 502] width 147 height 38
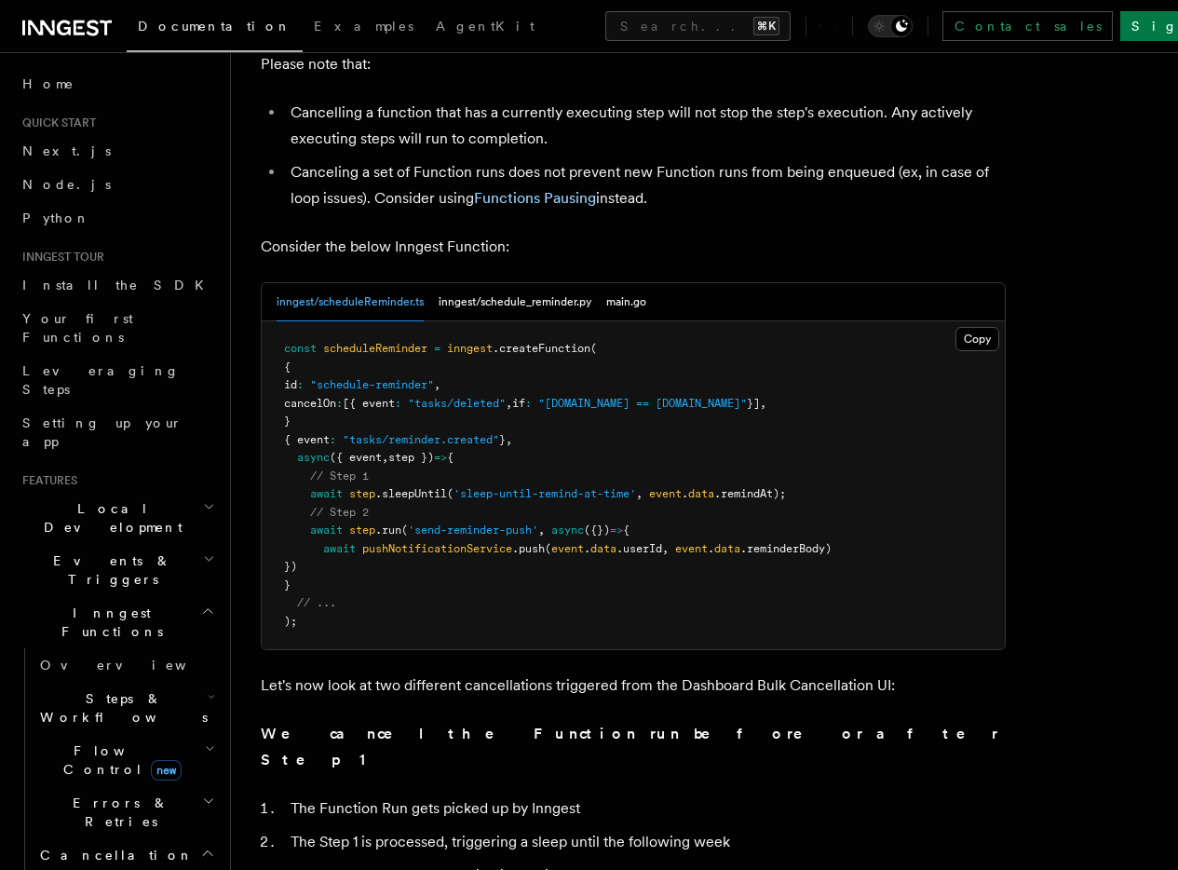
scroll to position [896, 0]
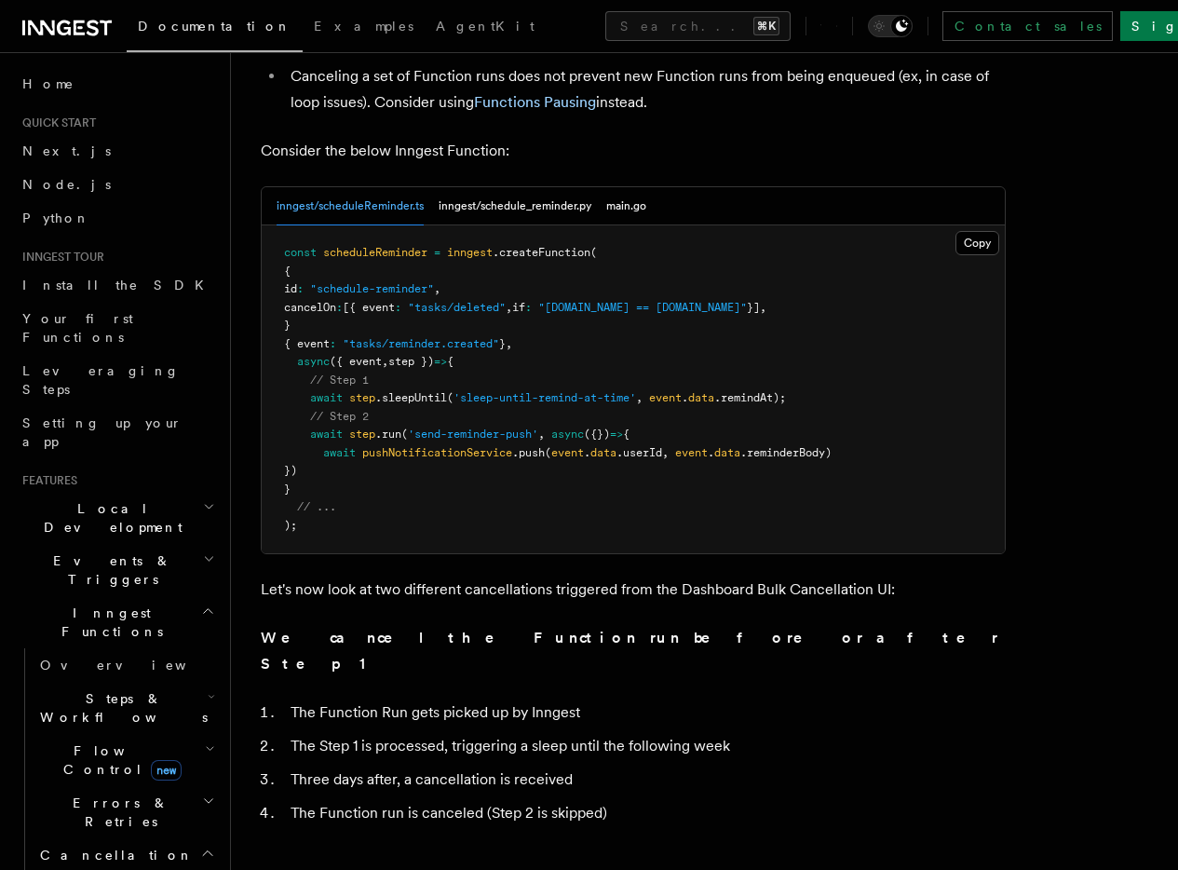
drag, startPoint x: 311, startPoint y: 173, endPoint x: 493, endPoint y: 173, distance: 182.5
click at [493, 225] on pre "const scheduleReminder = inngest .createFunction ( { id : "schedule-reminder" ,…" at bounding box center [633, 389] width 743 height 328
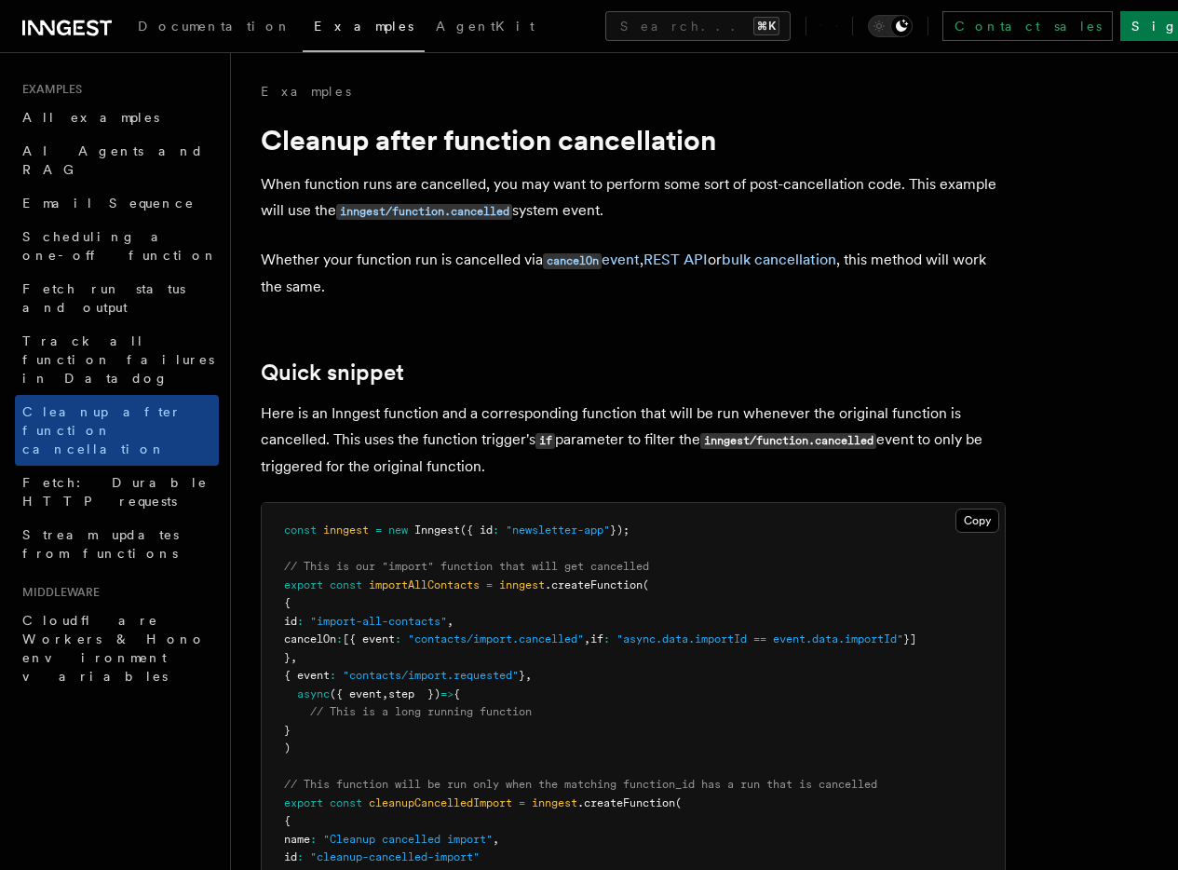
scroll to position [143, 0]
